Goal: Navigation & Orientation: Find specific page/section

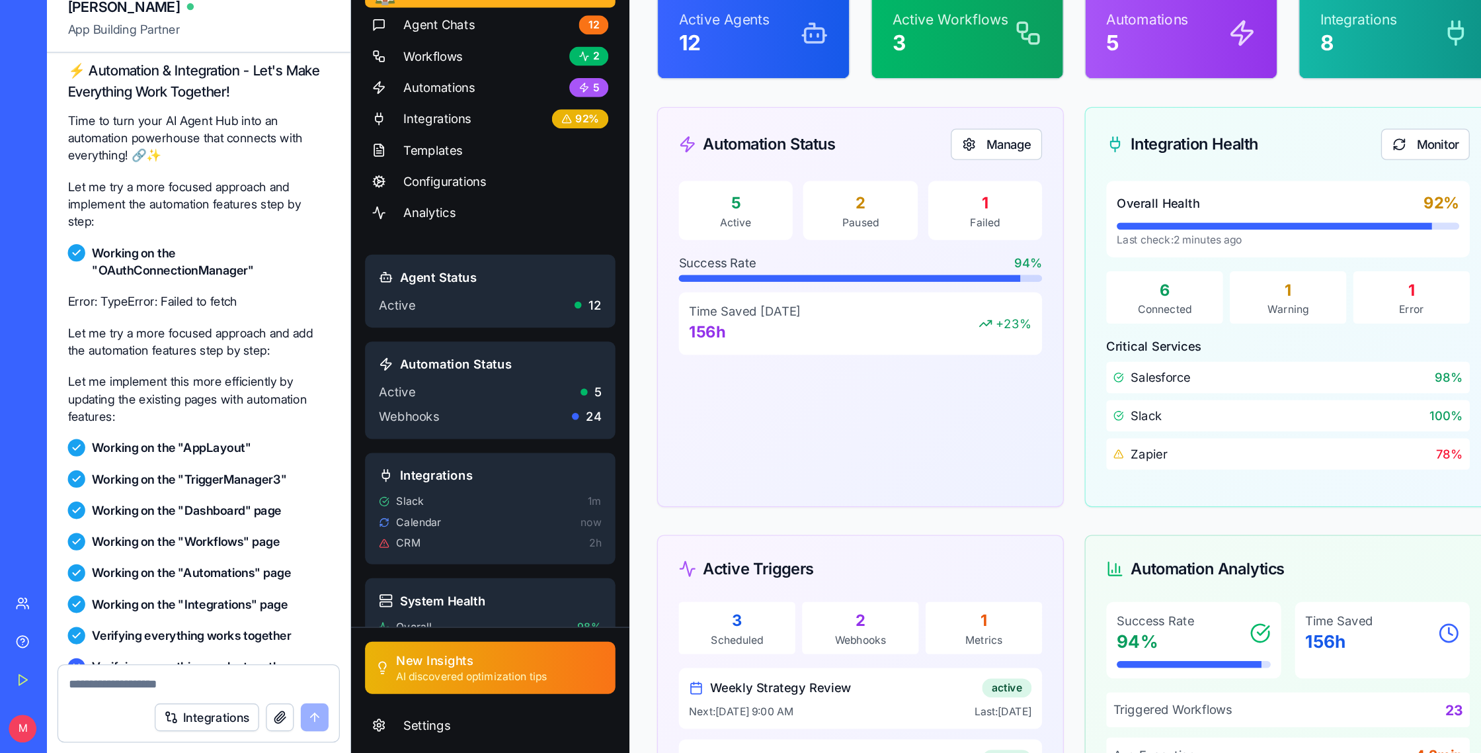
scroll to position [4839, 0]
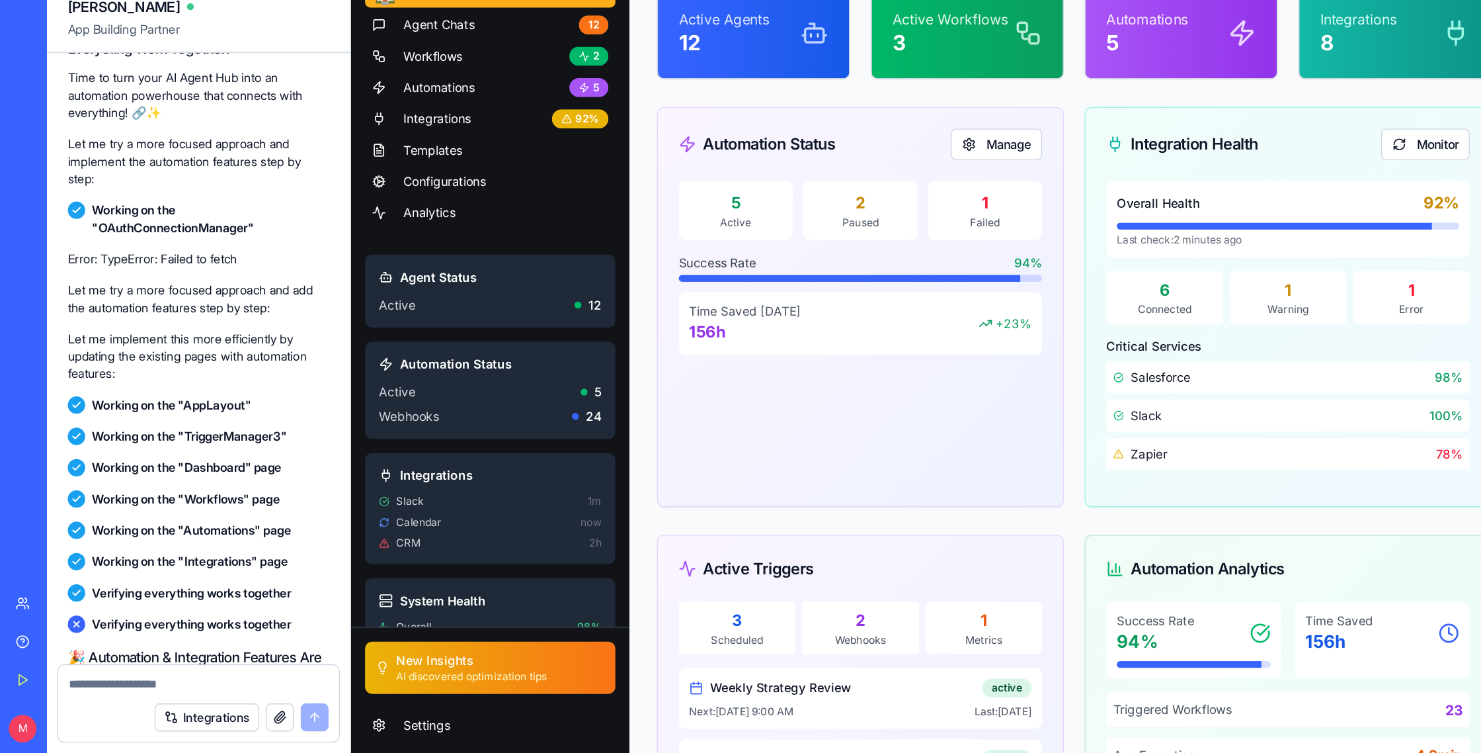
click at [75, 196] on span "App Building Partner" at bounding box center [151, 208] width 199 height 24
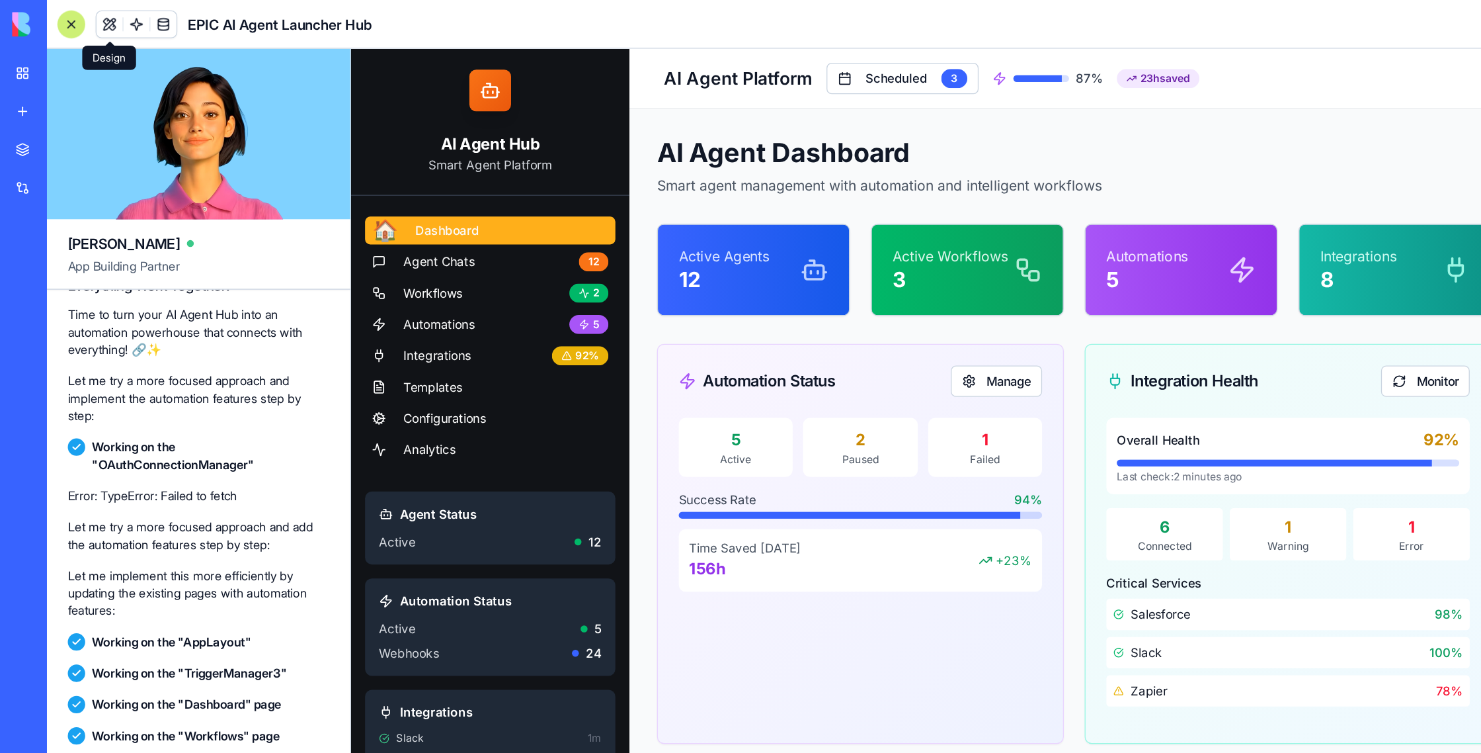
click at [79, 18] on button at bounding box center [83, 19] width 20 height 20
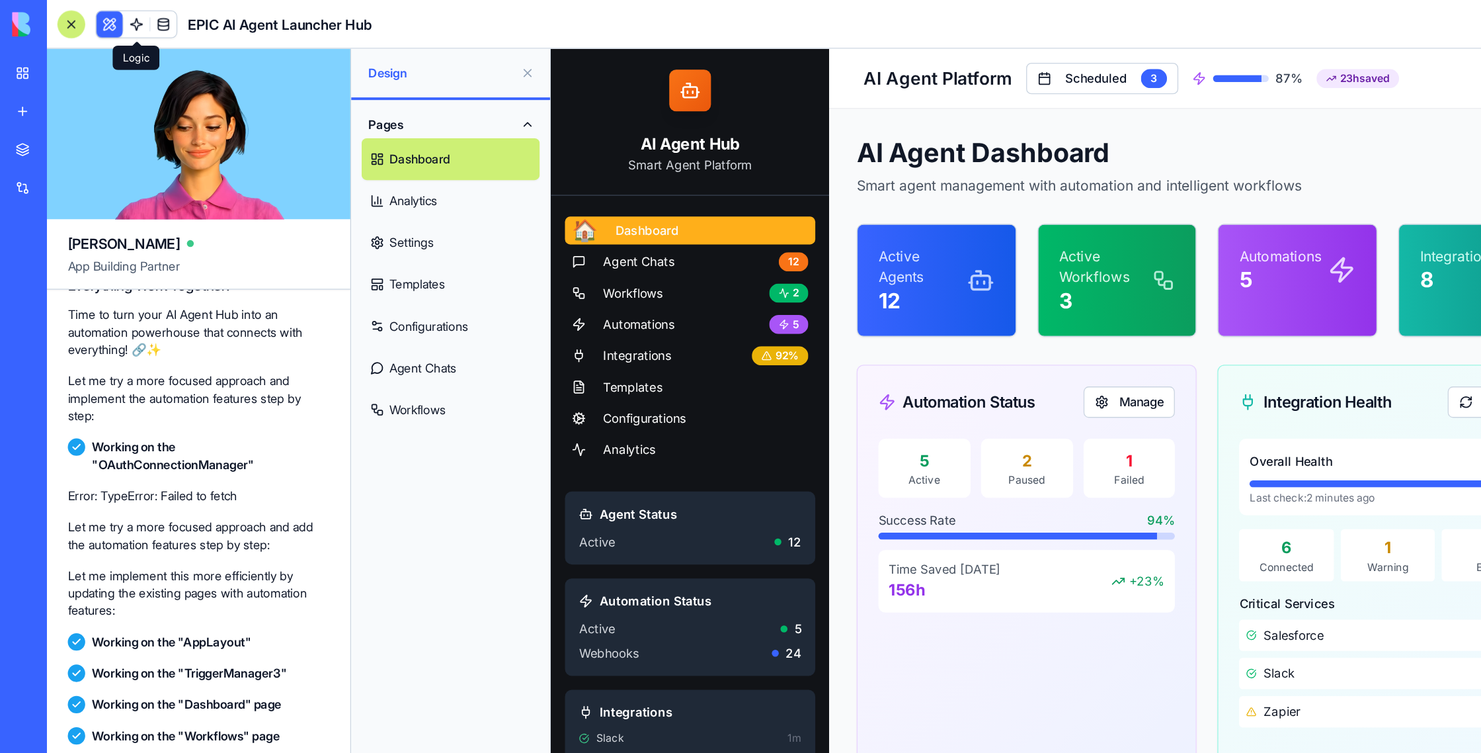
click at [101, 23] on link at bounding box center [104, 19] width 20 height 20
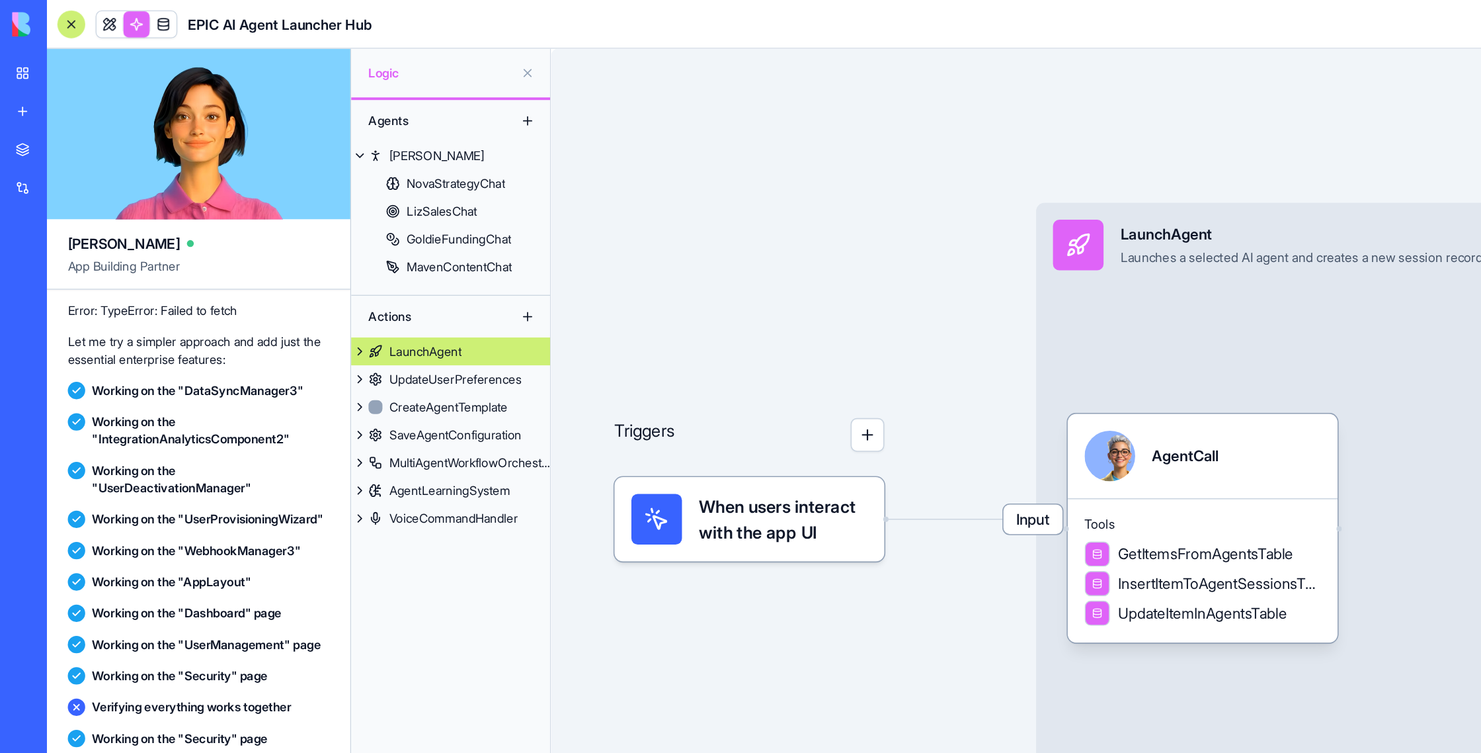
scroll to position [8429, 0]
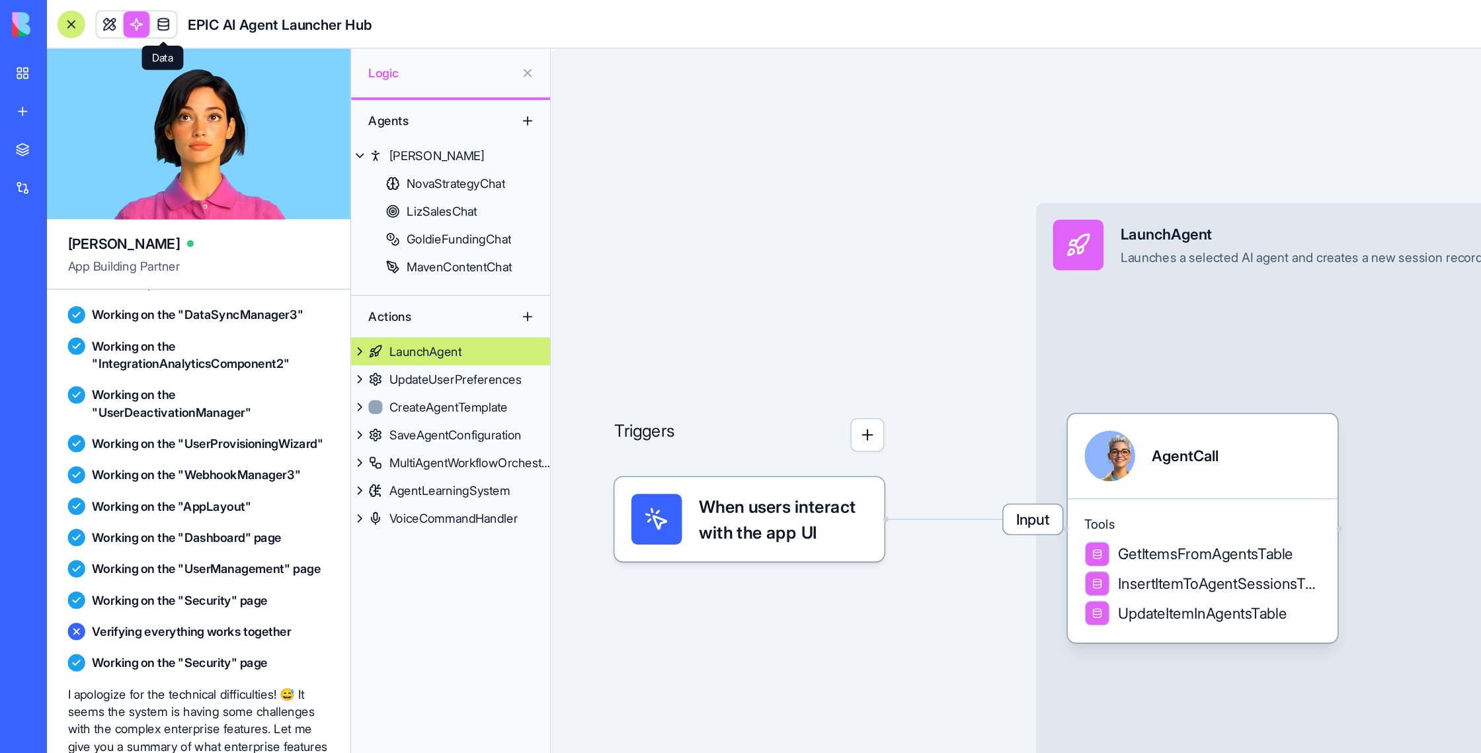
click at [129, 22] on link at bounding box center [124, 19] width 20 height 20
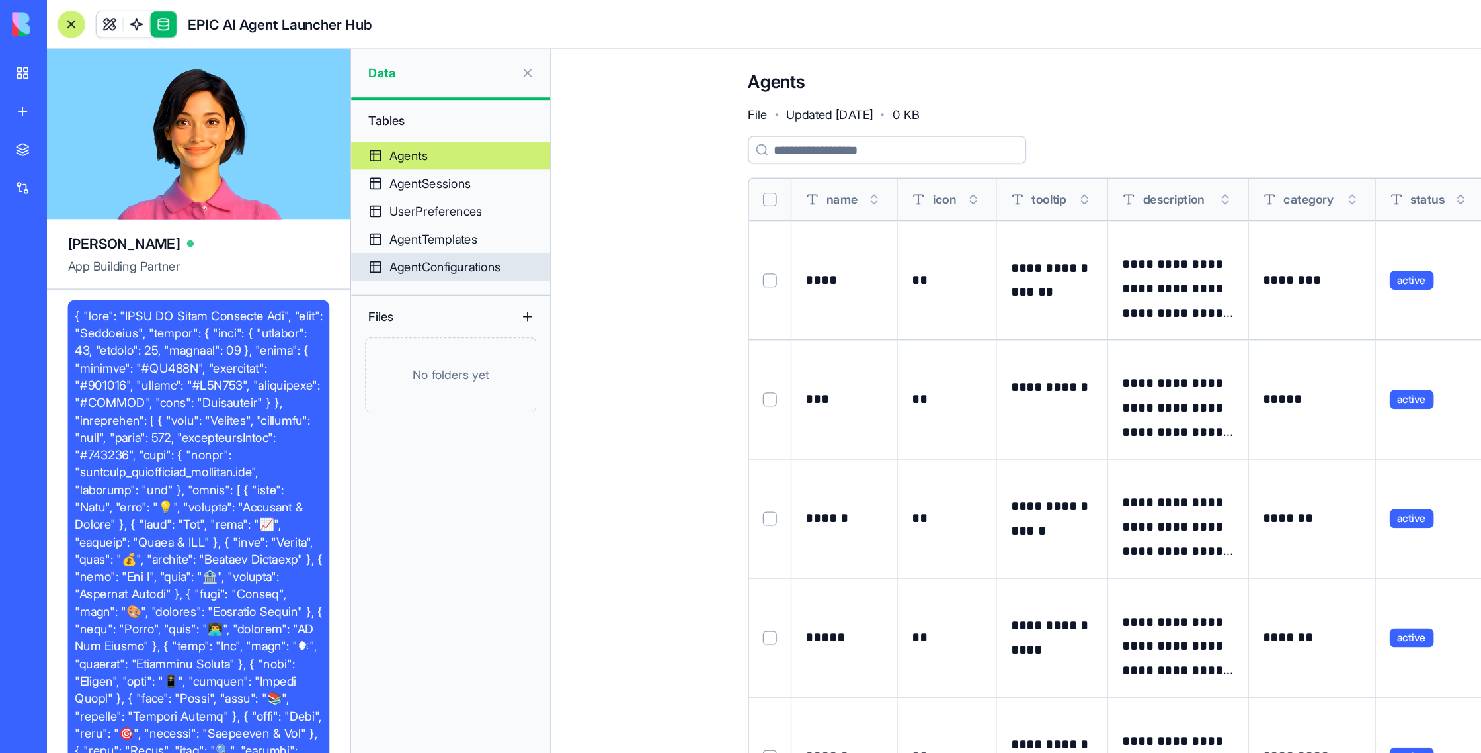
click at [345, 196] on div "AgentConfigurations" at bounding box center [338, 202] width 85 height 13
click at [333, 205] on div "AgentConfigurations" at bounding box center [338, 202] width 85 height 13
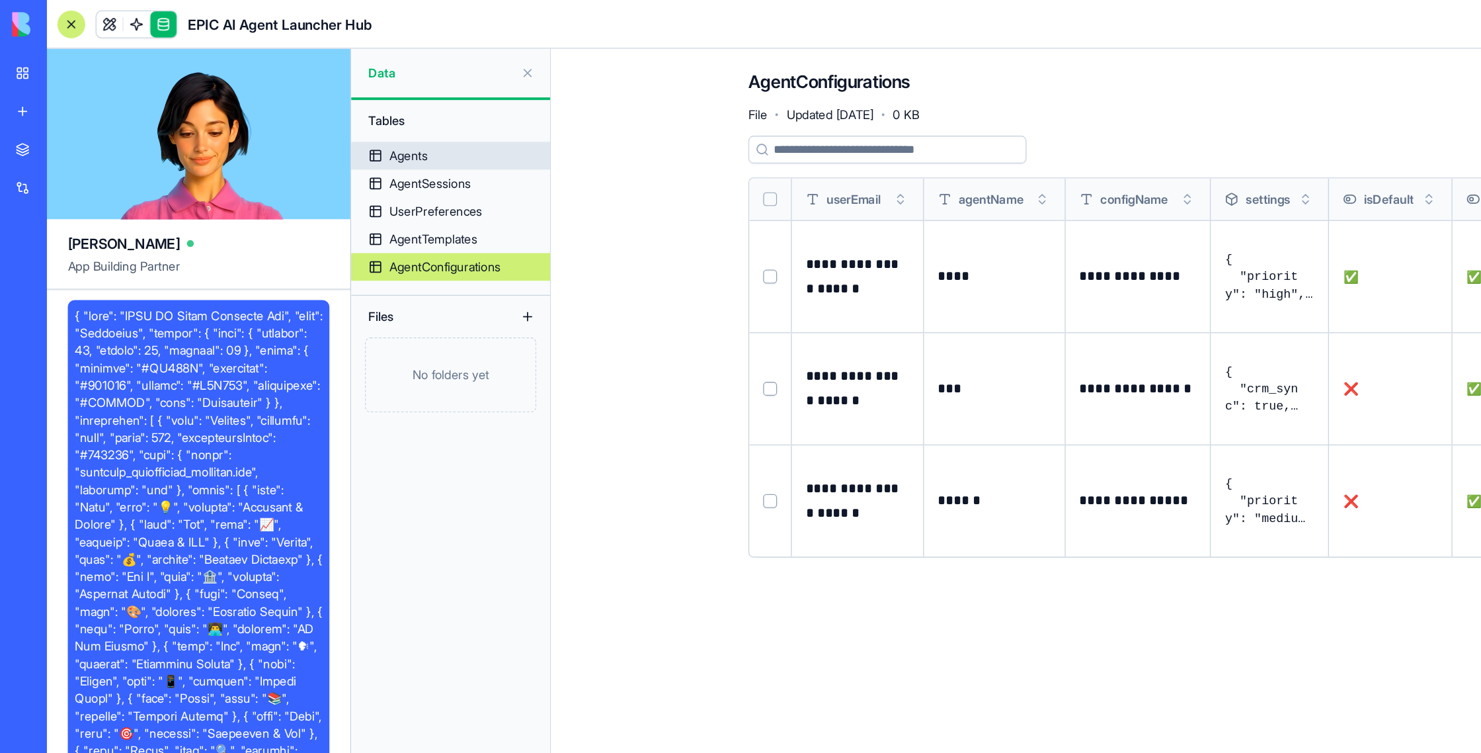
click at [328, 120] on link "Agents" at bounding box center [342, 118] width 151 height 21
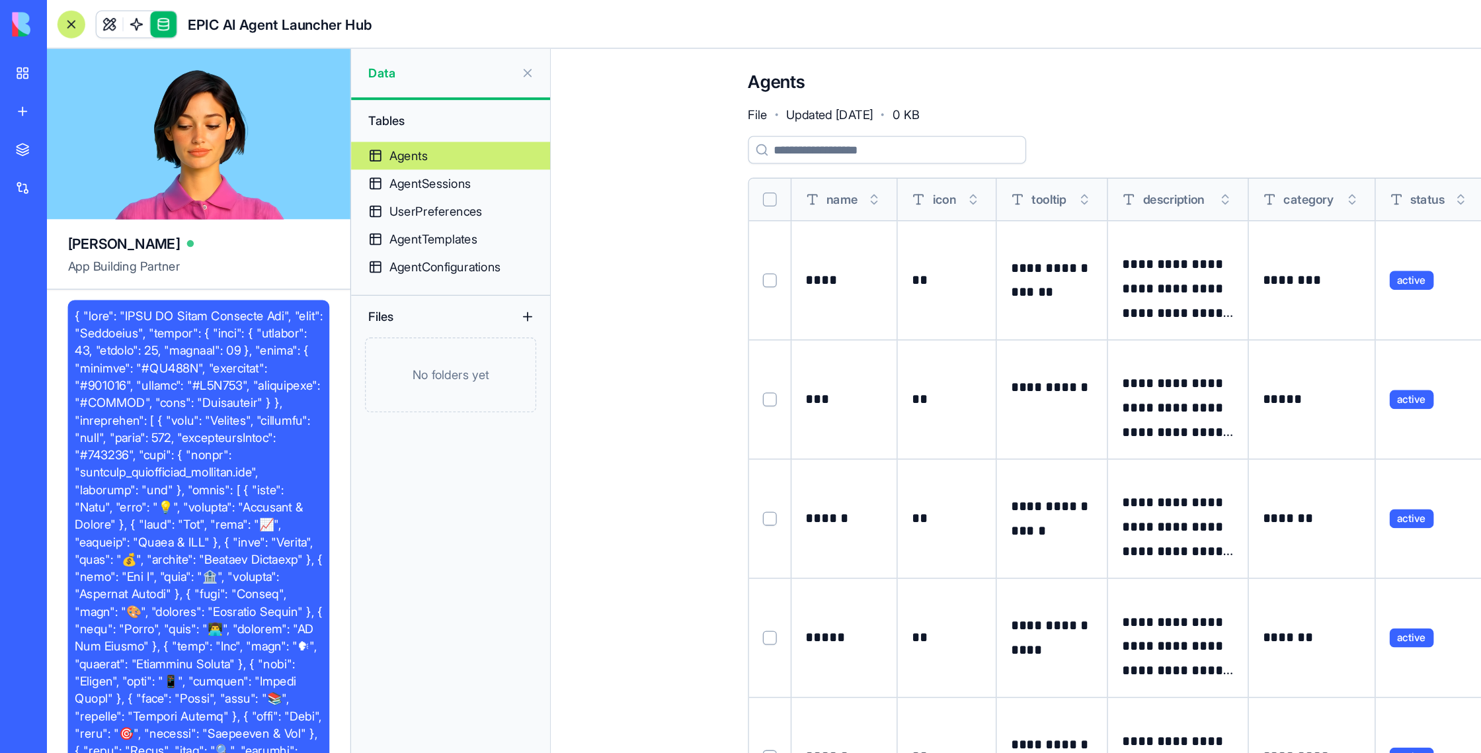
click at [406, 62] on button at bounding box center [401, 55] width 21 height 21
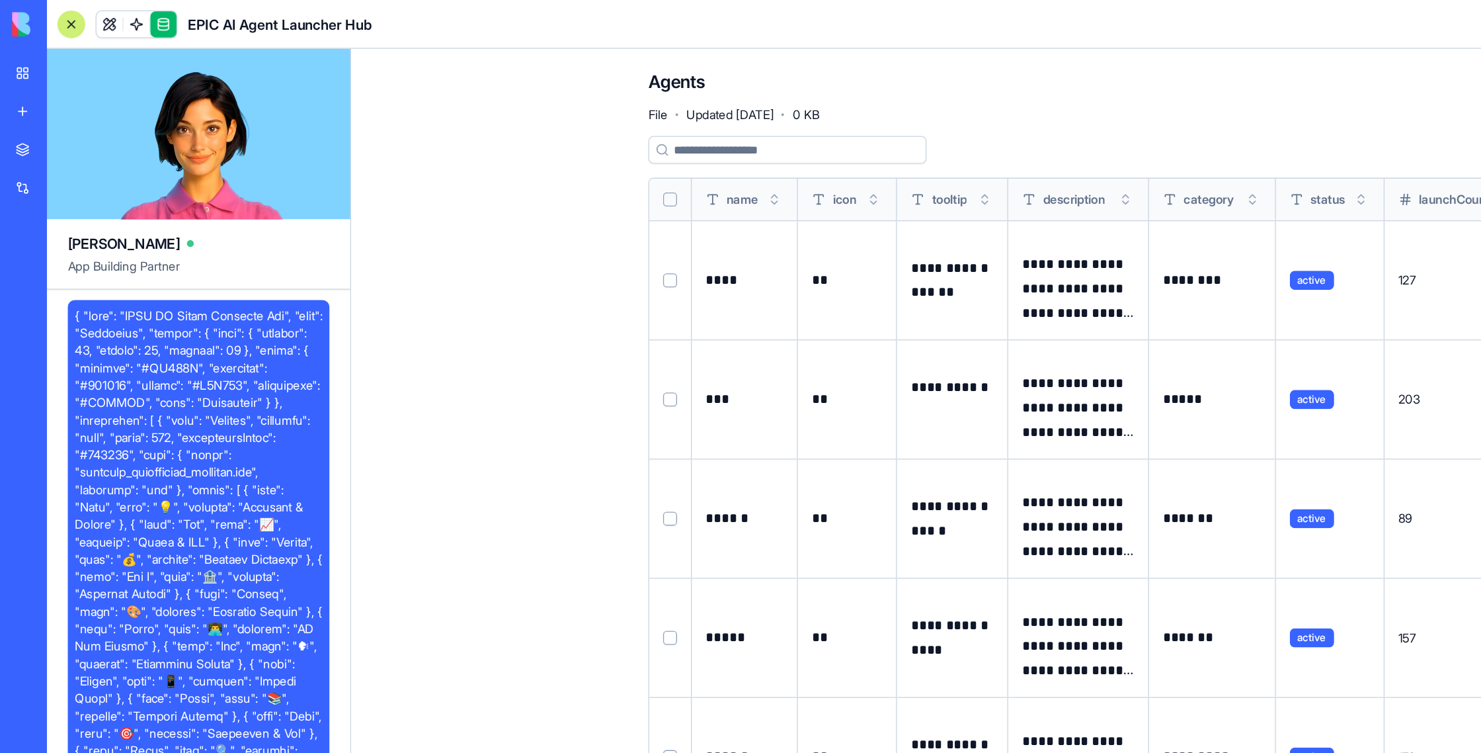
click at [60, 19] on div at bounding box center [54, 18] width 21 height 21
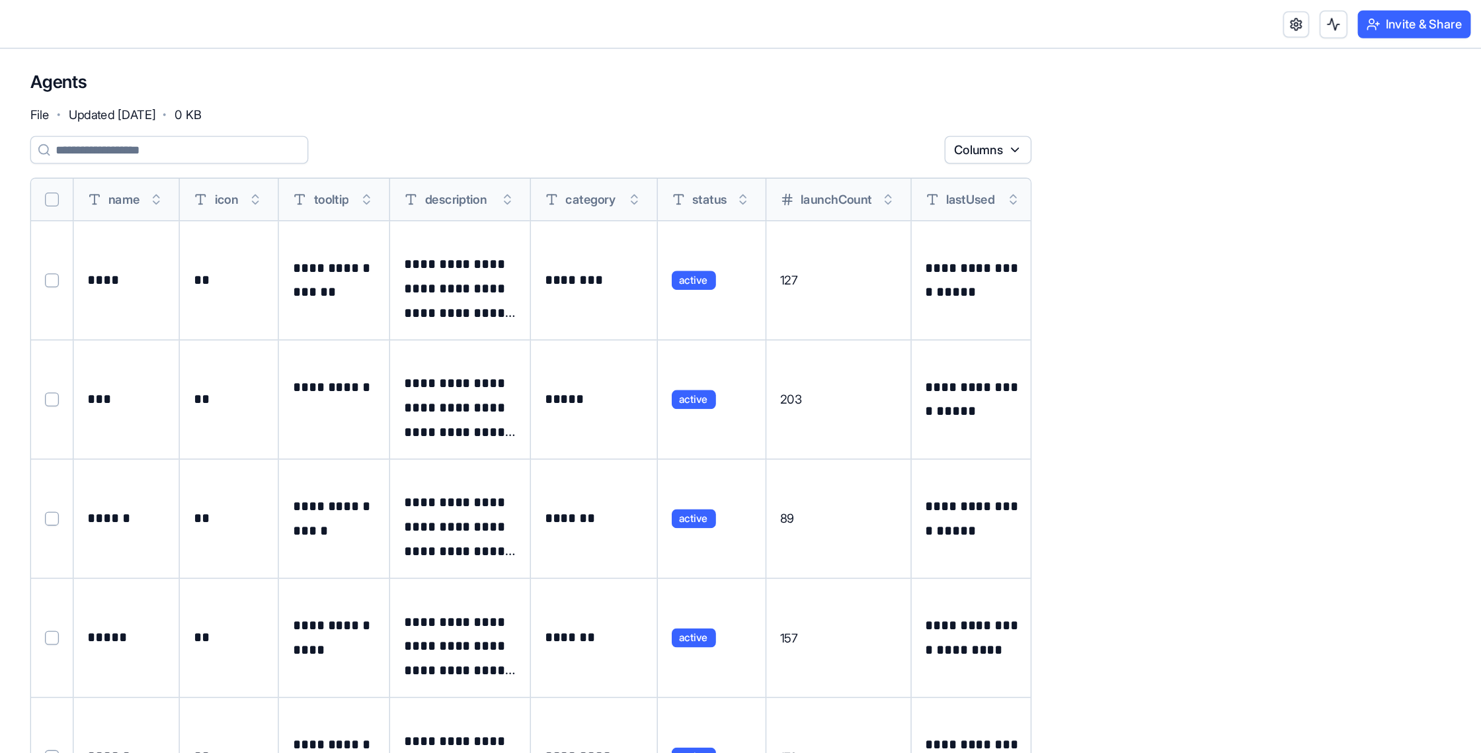
click at [1412, 17] on button "Invite & Share" at bounding box center [1430, 18] width 86 height 21
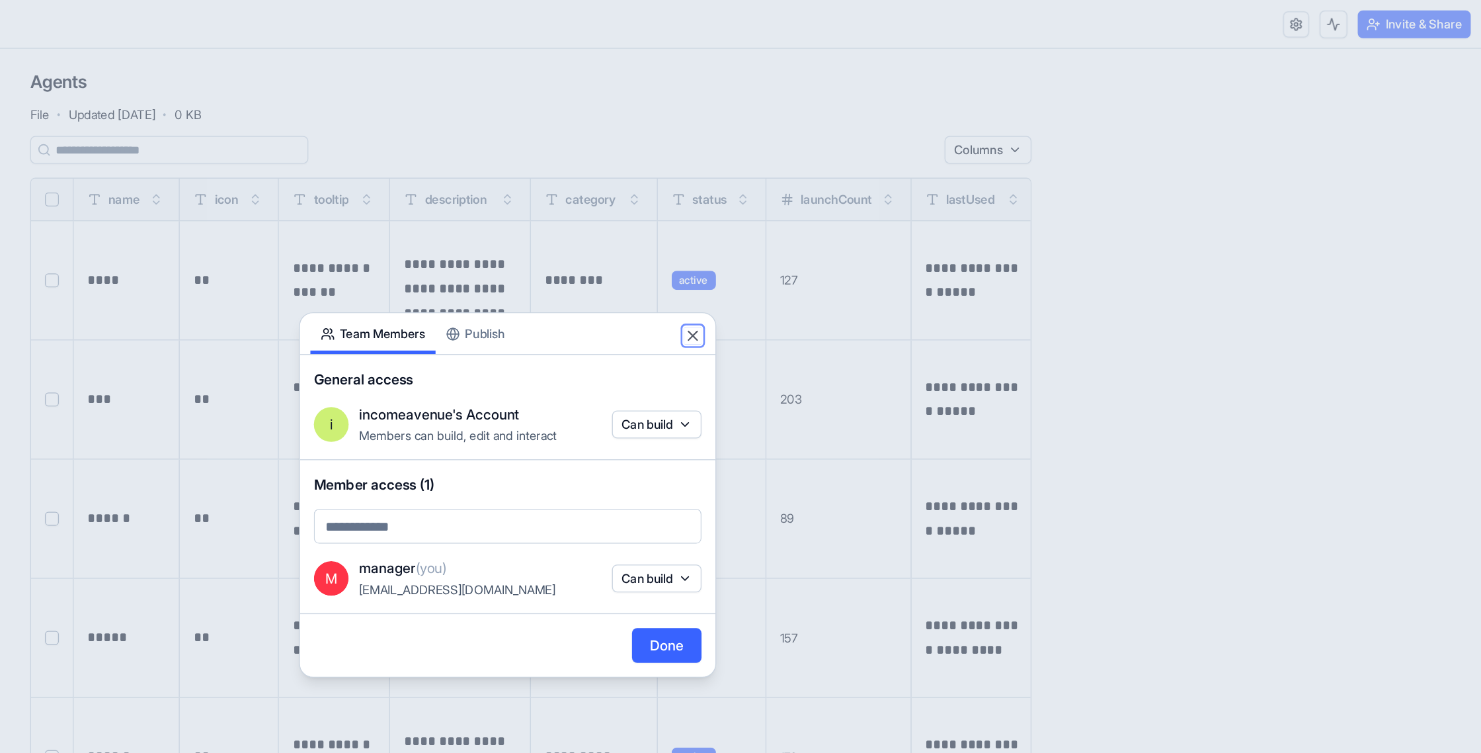
click at [882, 255] on button "Close" at bounding box center [881, 255] width 13 height 13
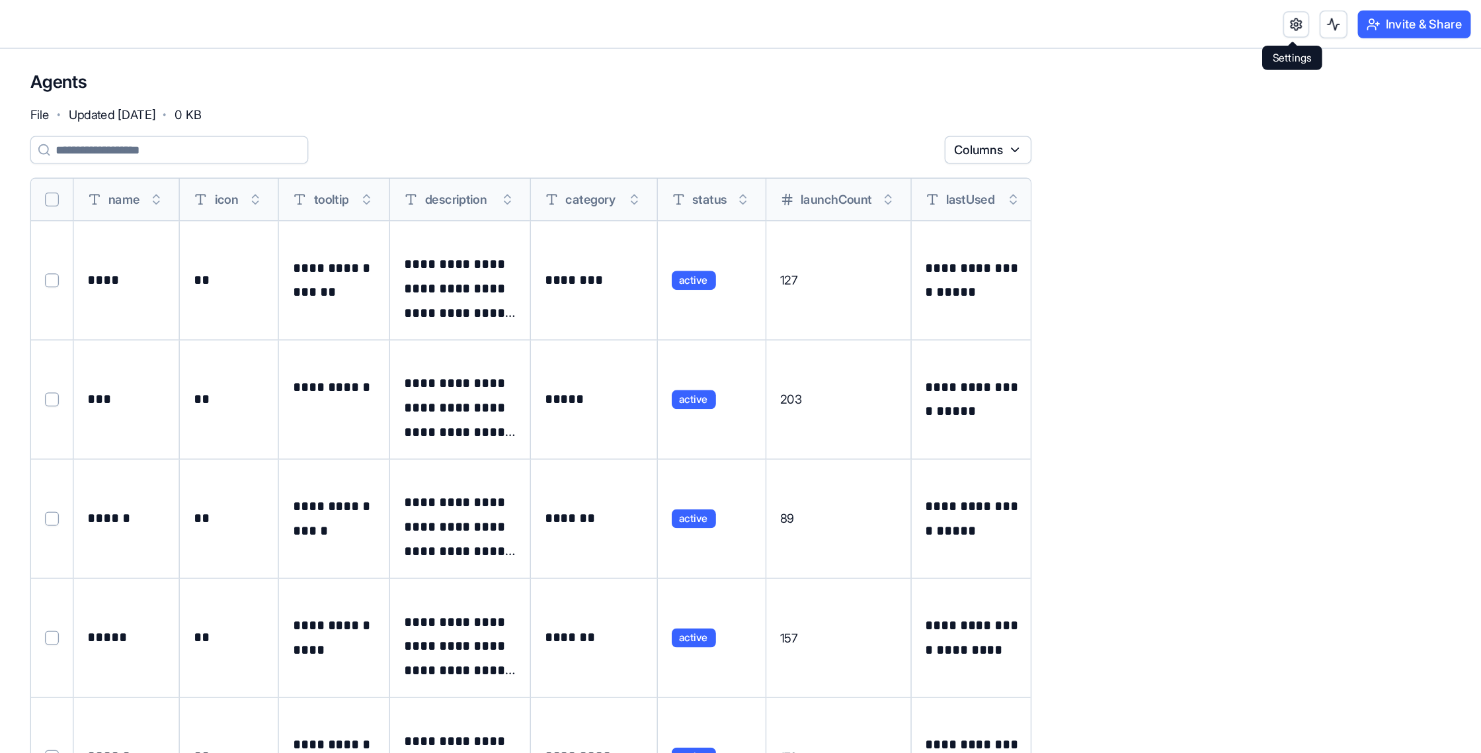
click at [1344, 19] on link at bounding box center [1341, 19] width 20 height 20
